Goal: Find specific page/section: Find specific page/section

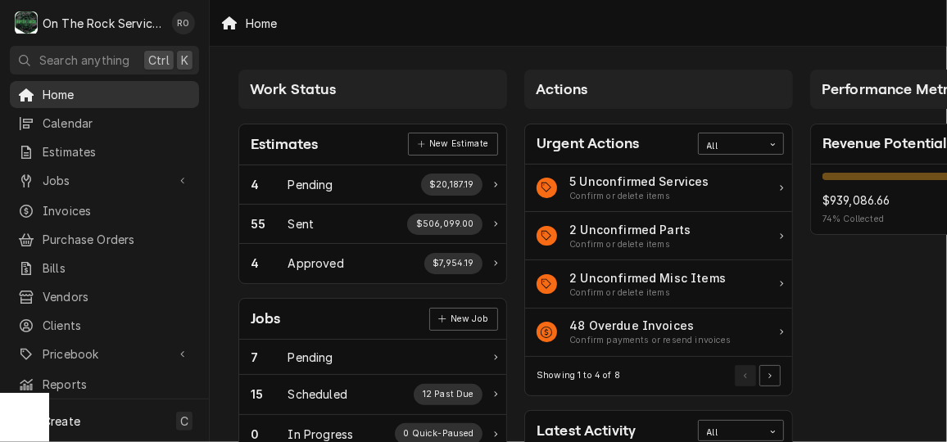
click at [91, 89] on span "Home" at bounding box center [117, 94] width 148 height 17
